Goal: Contribute content

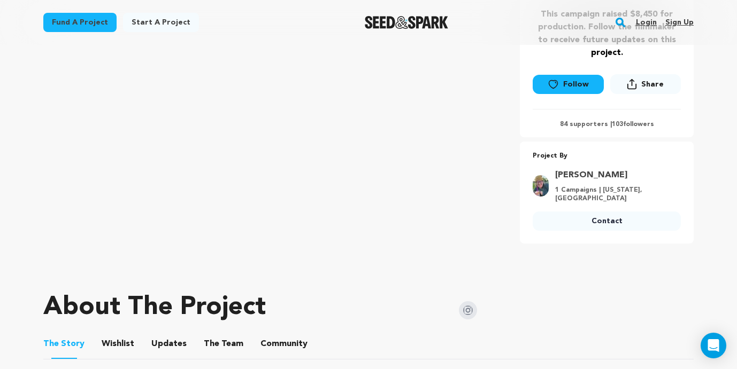
scroll to position [60, 0]
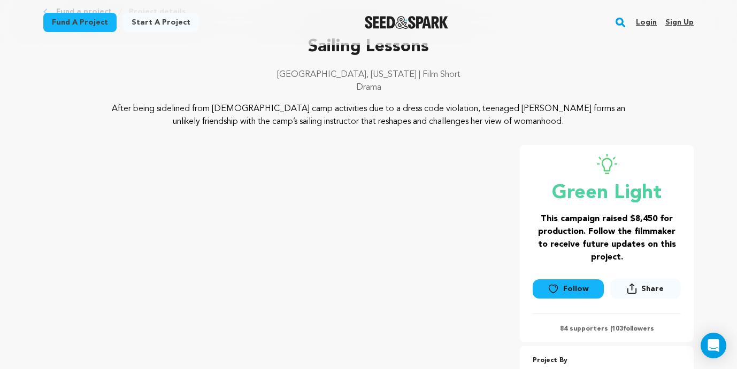
click at [647, 21] on link "Login" at bounding box center [646, 22] width 21 height 17
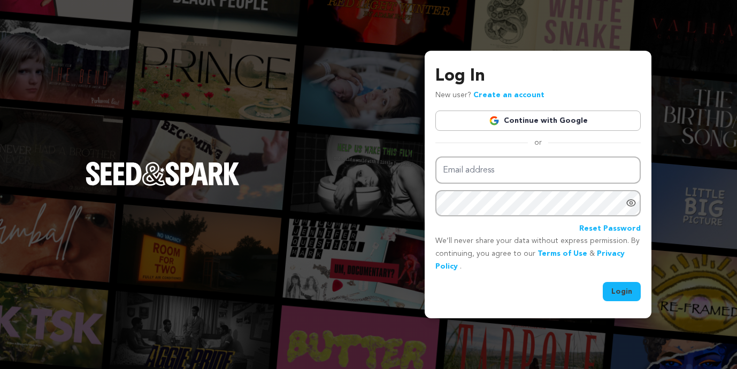
click at [527, 123] on link "Continue with Google" at bounding box center [537, 121] width 205 height 20
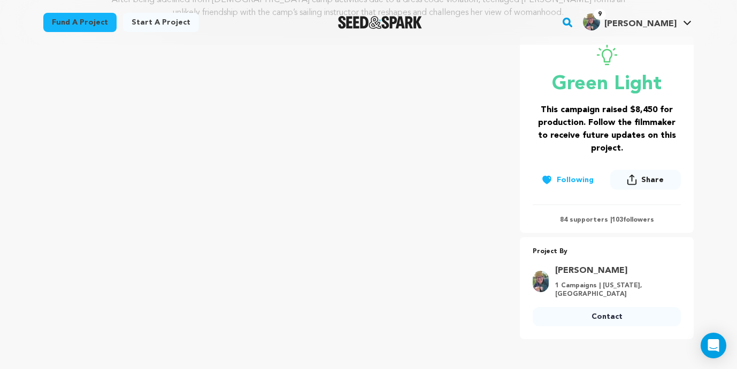
scroll to position [390, 0]
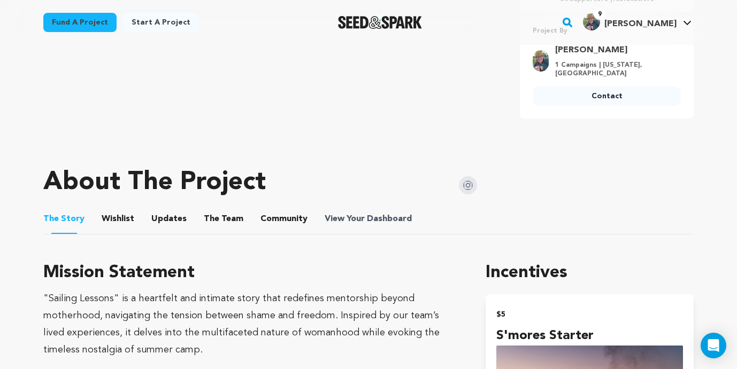
click at [381, 214] on span "Dashboard" at bounding box center [389, 219] width 45 height 13
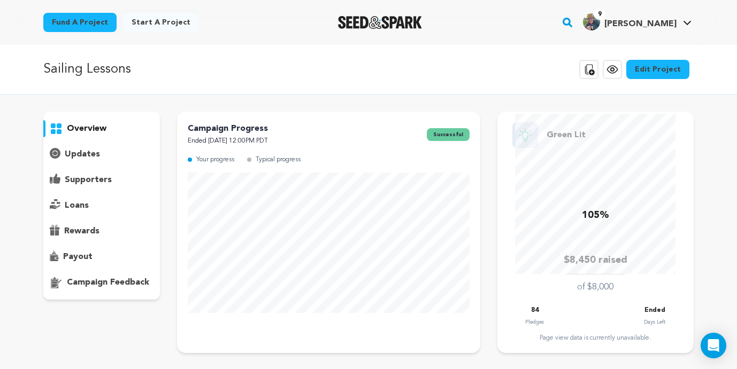
click at [85, 153] on p "updates" at bounding box center [82, 154] width 35 height 13
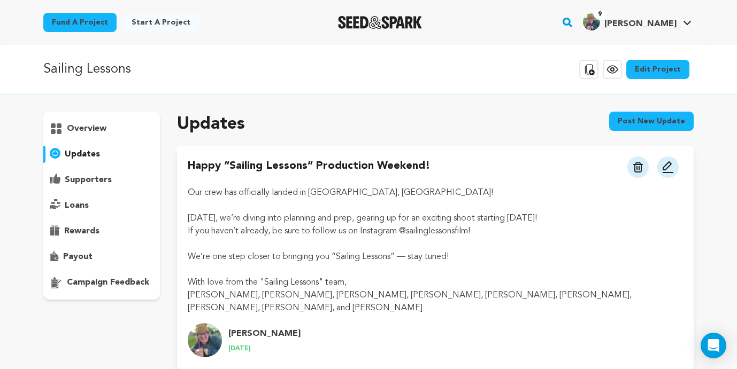
click at [634, 120] on button "Post new update" at bounding box center [651, 121] width 84 height 19
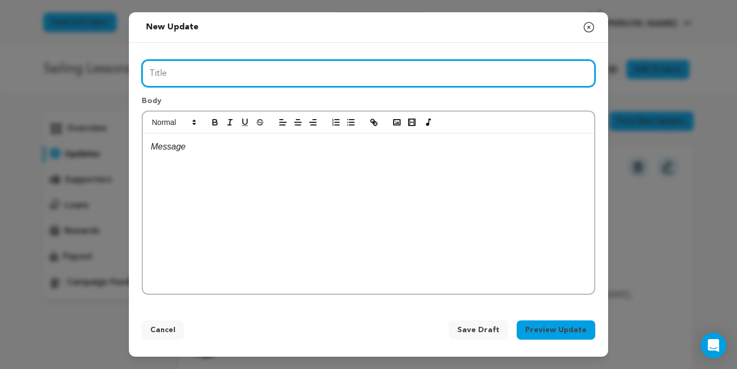
click at [189, 61] on input "Title" at bounding box center [368, 73] width 453 height 27
type input "A"
click at [149, 71] on input ""Sailing Lessons" BTS Moment" at bounding box center [368, 73] width 453 height 27
type input "A Little "Sailing Lessons" BTS Moment"
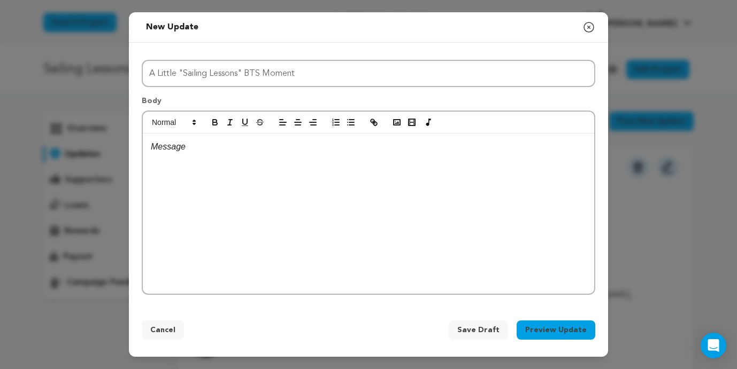
click at [169, 152] on p at bounding box center [368, 147] width 435 height 14
click at [183, 150] on p at bounding box center [368, 147] width 435 height 14
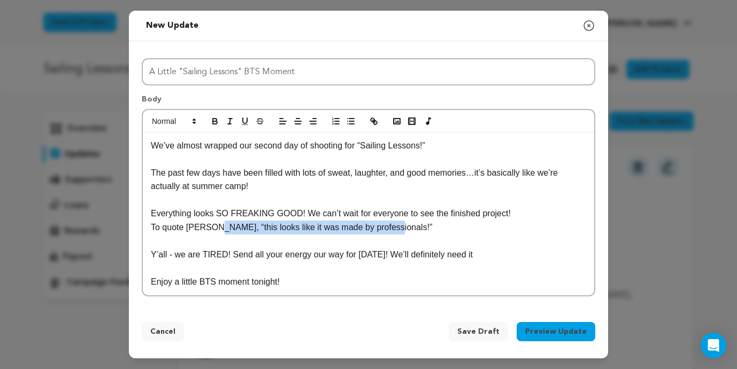
drag, startPoint x: 389, startPoint y: 228, endPoint x: 206, endPoint y: 230, distance: 182.8
click at [207, 230] on p "To quote Kelli, “this looks like it was made by professionals!”" at bounding box center [368, 228] width 435 height 14
click at [218, 126] on icon "button" at bounding box center [215, 122] width 10 height 10
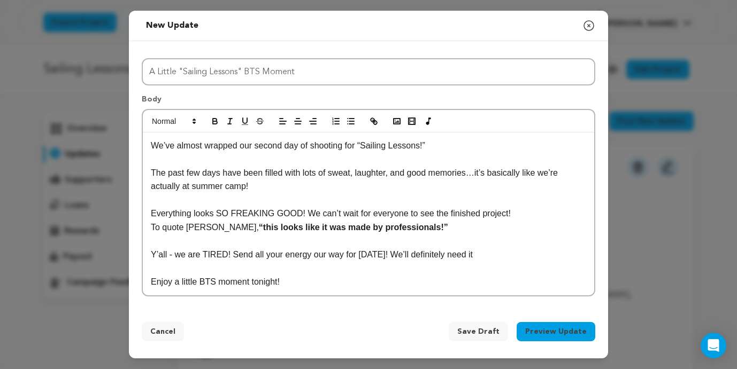
click at [185, 229] on p "To quote Kelli, “this looks like it was made by professionals!”" at bounding box center [368, 228] width 435 height 14
click at [302, 283] on p "Enjoy a little BTS moment tonight!" at bounding box center [368, 282] width 435 height 14
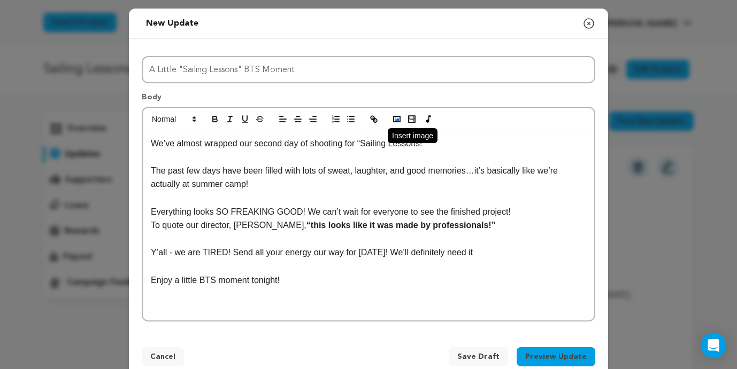
click at [397, 119] on icon "button" at bounding box center [397, 119] width 10 height 10
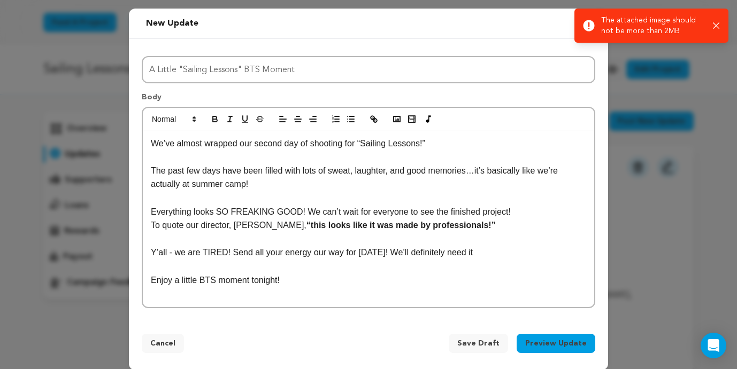
scroll to position [10, 0]
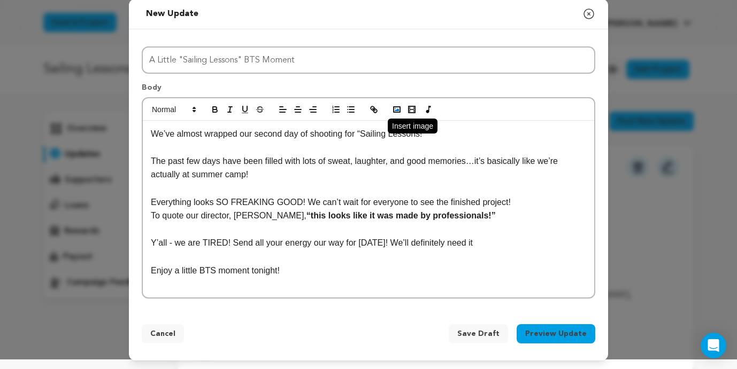
click at [398, 111] on icon "button" at bounding box center [397, 110] width 10 height 10
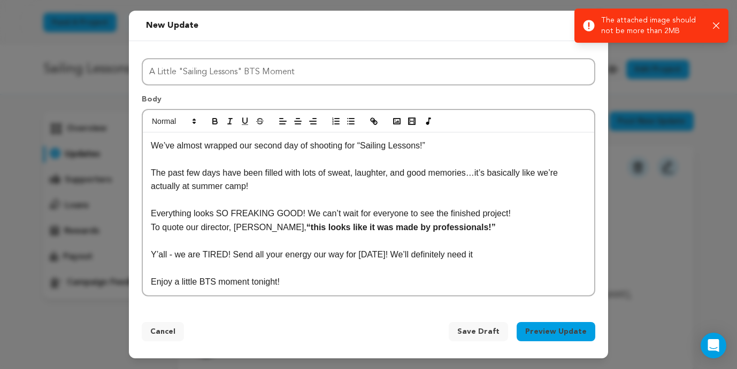
scroll to position [0, 0]
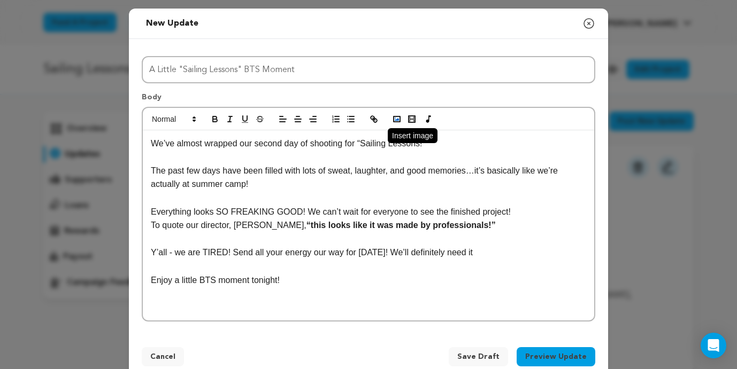
click at [394, 120] on polyline "button" at bounding box center [396, 119] width 4 height 3
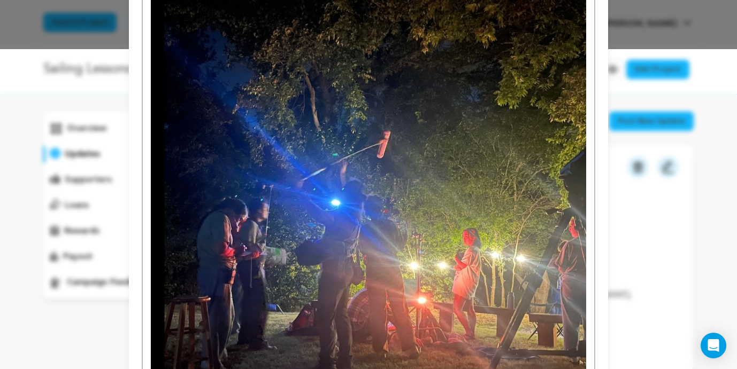
click at [277, 201] on img at bounding box center [368, 194] width 435 height 427
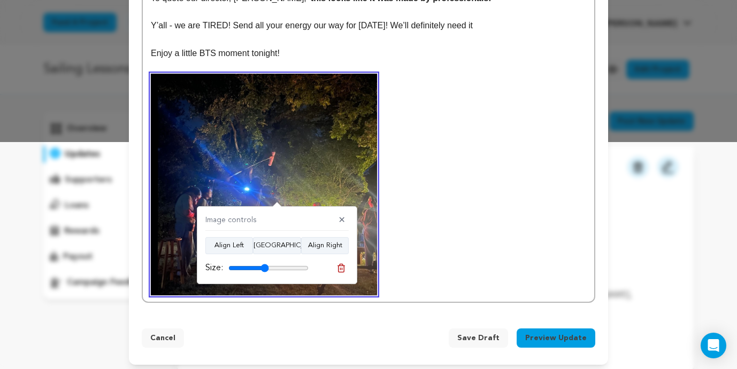
scroll to position [223, 0]
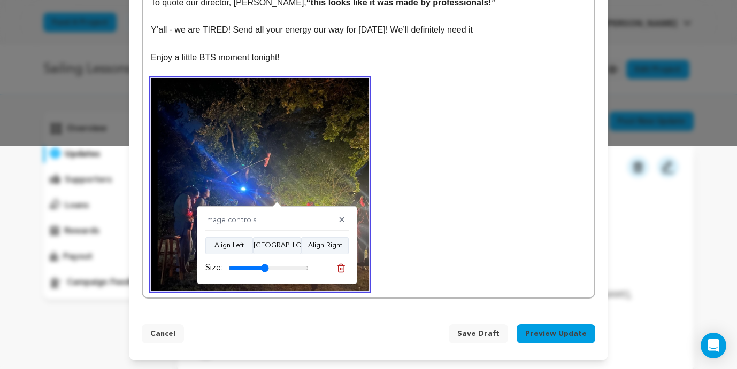
drag, startPoint x: 304, startPoint y: 266, endPoint x: 264, endPoint y: 266, distance: 39.6
click at [264, 266] on input "range" at bounding box center [268, 268] width 80 height 9
click at [274, 247] on button "Align Center" at bounding box center [277, 245] width 48 height 17
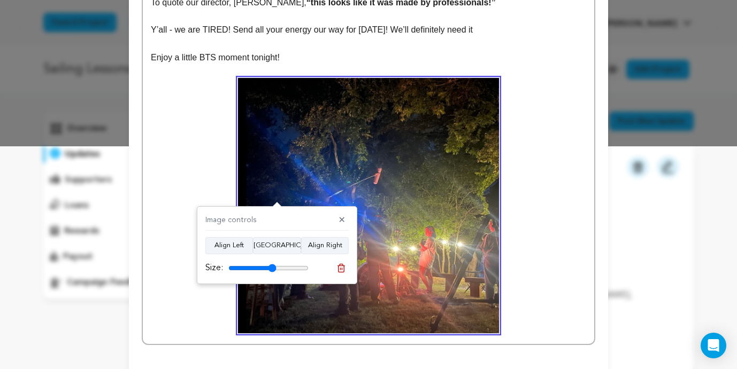
drag, startPoint x: 264, startPoint y: 269, endPoint x: 272, endPoint y: 267, distance: 8.8
type input "60"
click at [272, 267] on input "range" at bounding box center [268, 268] width 80 height 9
click at [536, 222] on p at bounding box center [368, 206] width 435 height 256
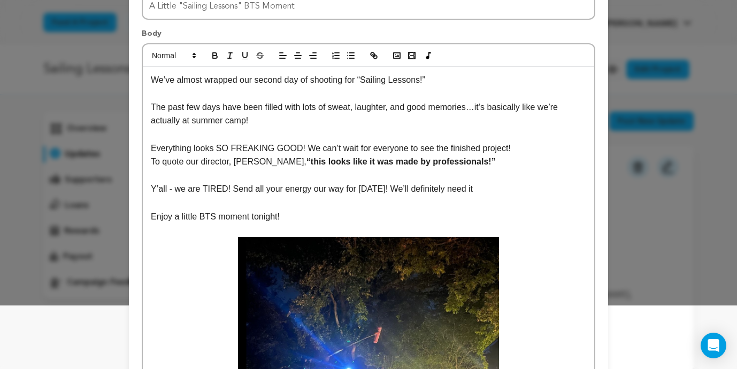
scroll to position [0, 0]
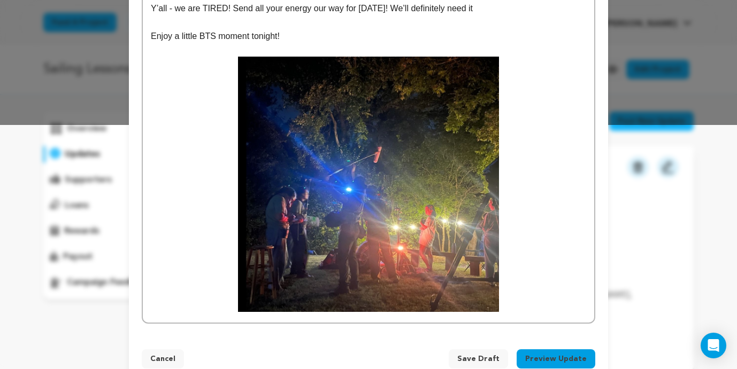
click at [565, 359] on button "Preview Update" at bounding box center [555, 359] width 79 height 19
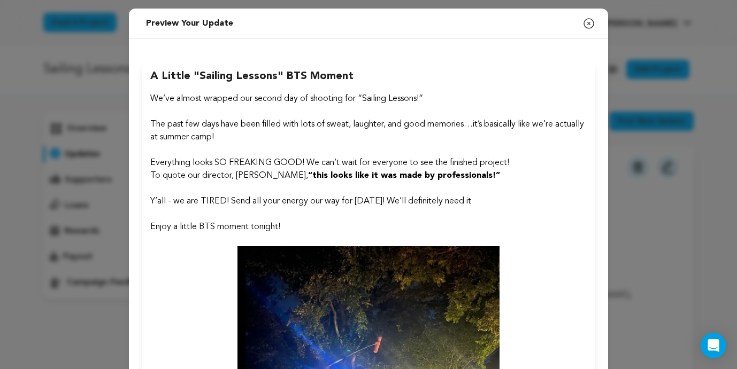
scroll to position [217, 0]
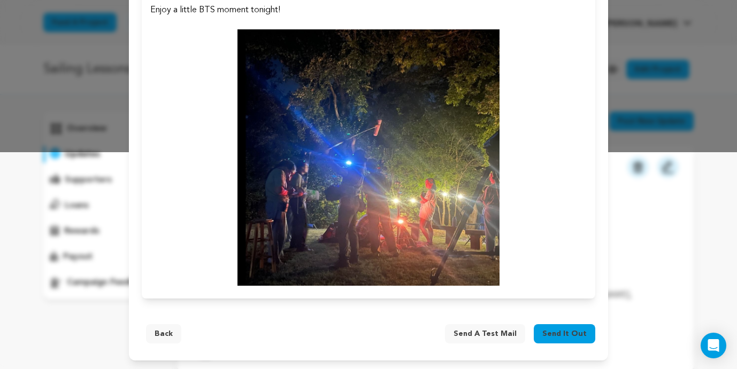
click at [157, 337] on button "Back" at bounding box center [163, 333] width 35 height 19
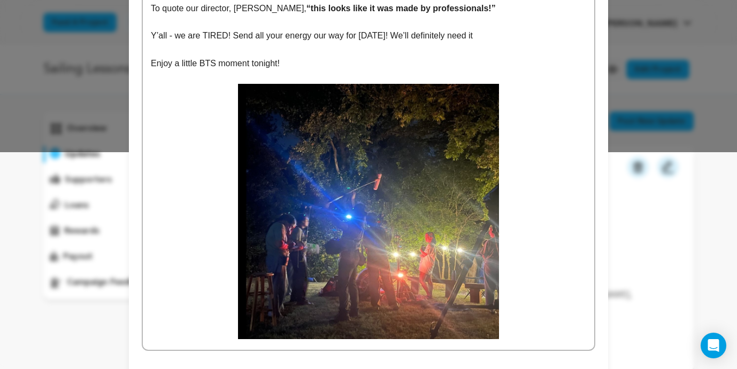
click at [190, 47] on p at bounding box center [368, 50] width 435 height 14
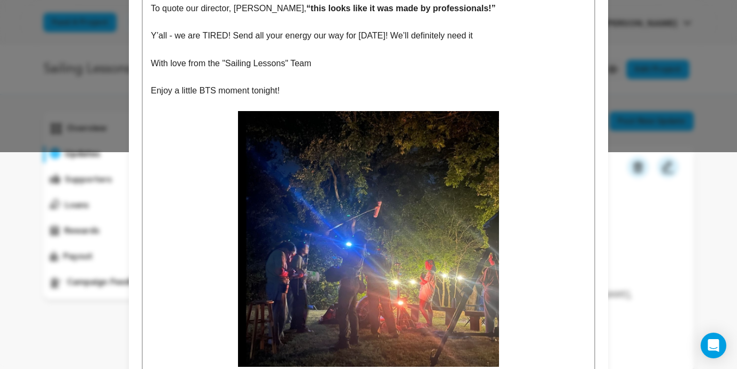
click at [207, 50] on p at bounding box center [368, 50] width 435 height 14
click at [195, 67] on p "With love from the "Sailing Lessons" Team" at bounding box center [368, 64] width 435 height 14
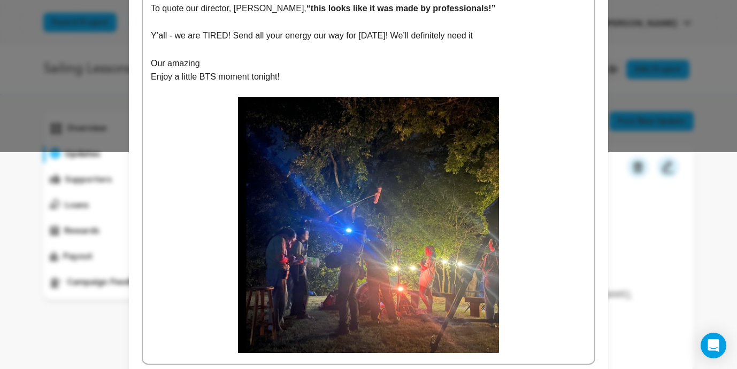
click at [172, 64] on p "Our amazing" at bounding box center [368, 64] width 435 height 14
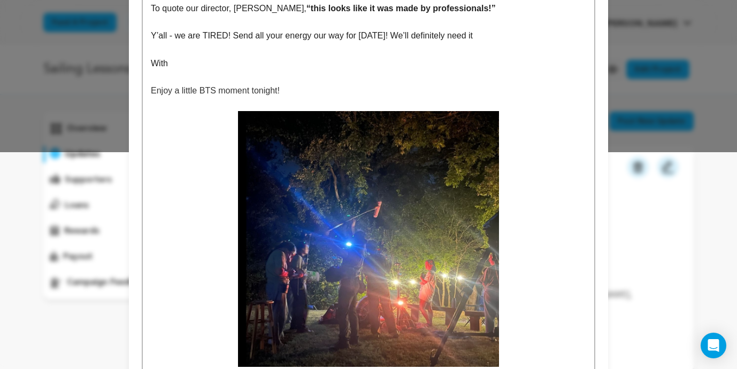
click at [174, 63] on p "With" at bounding box center [368, 64] width 435 height 14
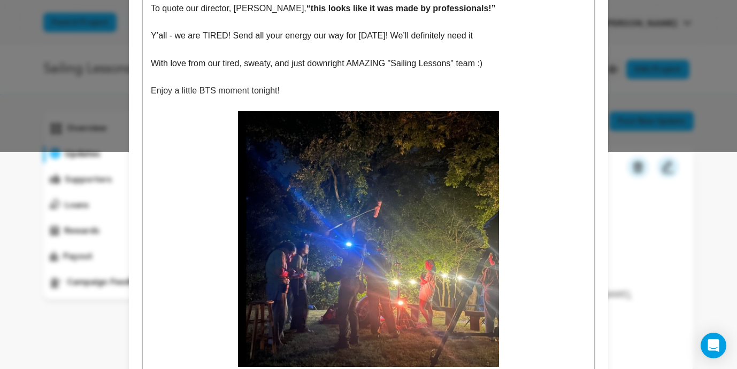
click at [204, 94] on span "Enjoy a little BTS moment tonight!" at bounding box center [215, 90] width 129 height 9
click at [149, 89] on div "We’ve almost wrapped our second day of shooting for “Sailing Lessons!” The past…" at bounding box center [368, 145] width 451 height 465
click at [294, 88] on p "(Enjoy a little BTS moment tonight!" at bounding box center [368, 91] width 435 height 14
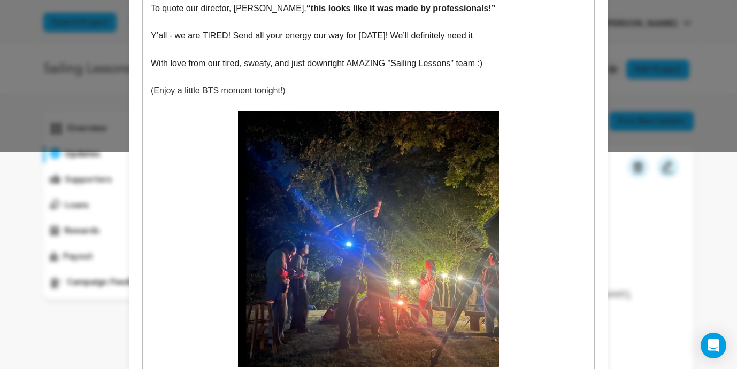
click at [159, 90] on span "(Enjoy a little BTS moment tonight!)" at bounding box center [218, 90] width 135 height 9
click at [177, 94] on span "(enjoy a little BTS moment tonight!)" at bounding box center [218, 90] width 134 height 9
click at [302, 75] on p at bounding box center [368, 77] width 435 height 14
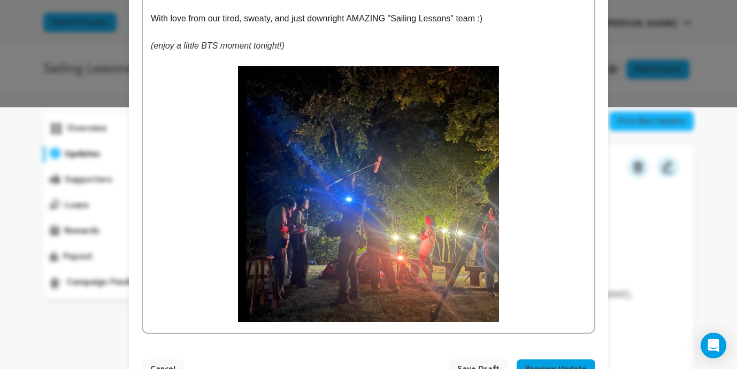
scroll to position [297, 0]
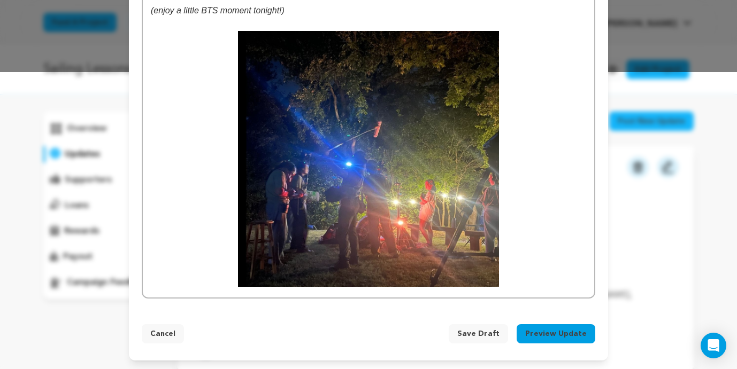
click at [555, 338] on button "Preview Update" at bounding box center [555, 333] width 79 height 19
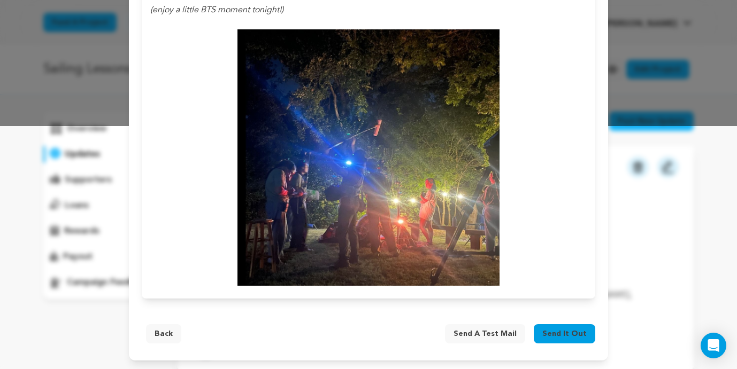
scroll to position [244, 0]
click at [553, 334] on span "Send it out" at bounding box center [564, 334] width 44 height 11
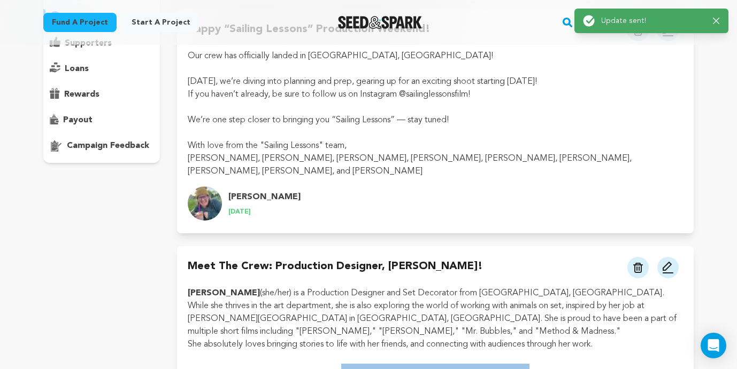
scroll to position [138, 0]
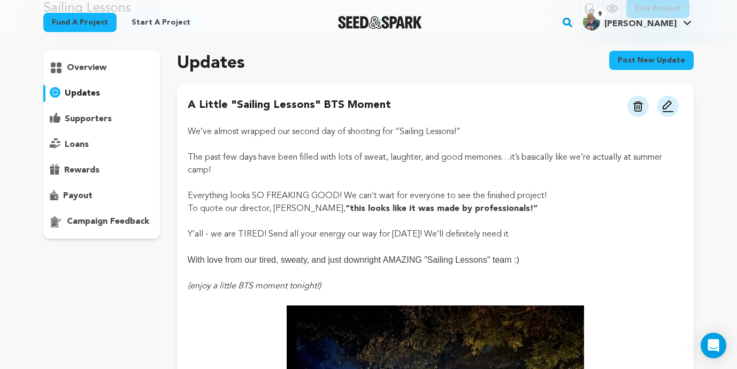
scroll to position [56, 0]
